Goal: Task Accomplishment & Management: Use online tool/utility

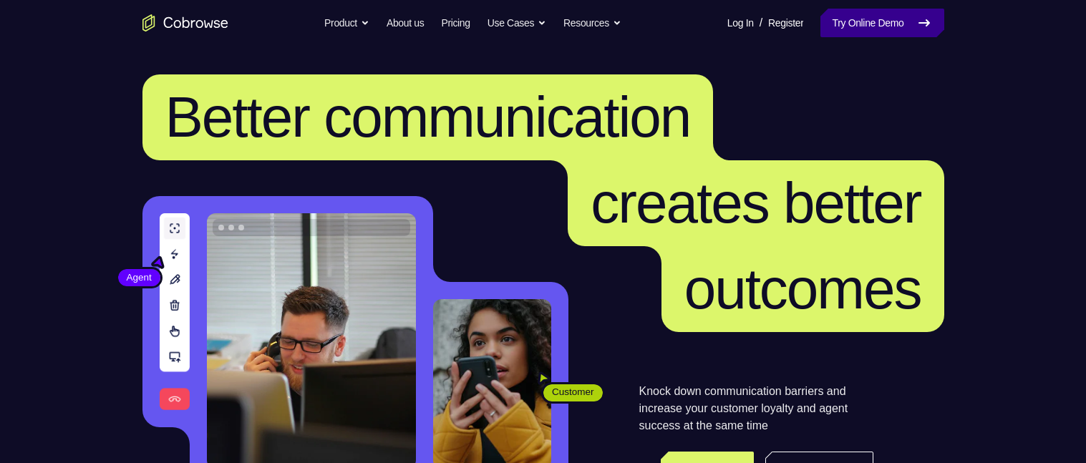
click at [862, 21] on link "Try Online Demo" at bounding box center [881, 23] width 123 height 29
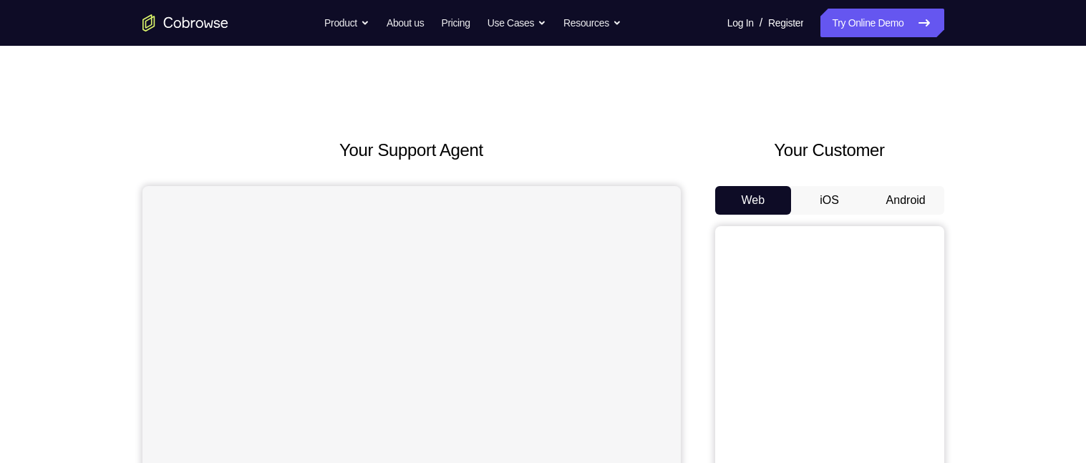
click at [882, 198] on button "Android" at bounding box center [905, 200] width 77 height 29
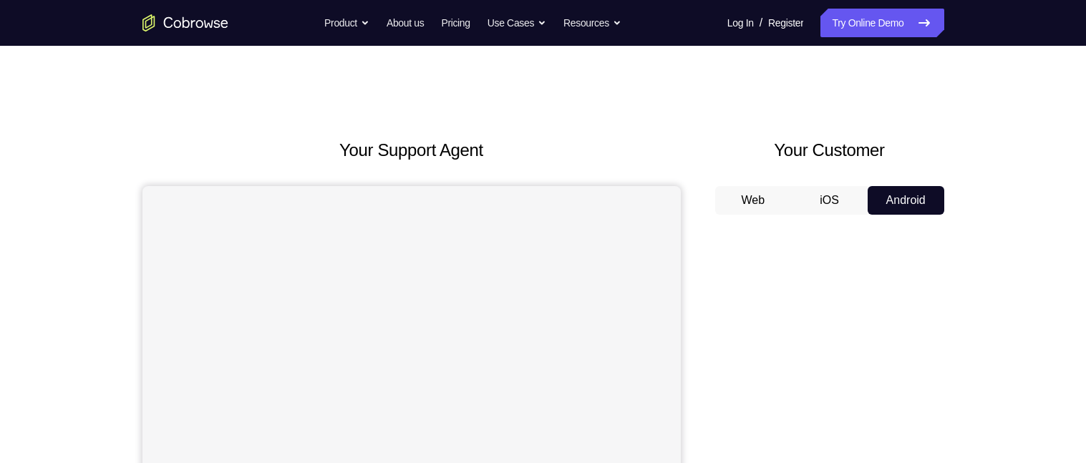
scroll to position [29, 0]
